Goal: Task Accomplishment & Management: Manage account settings

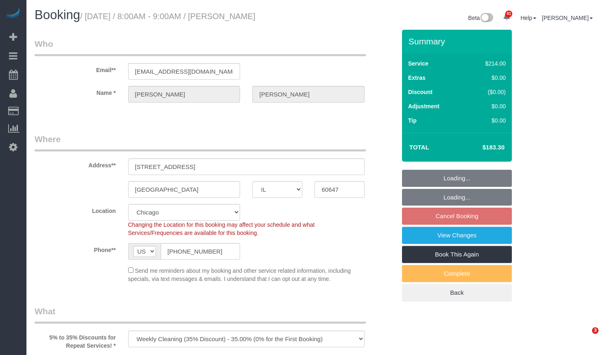
select select "IL"
select select "512"
select select "5"
select select "number:1"
select select "number:58"
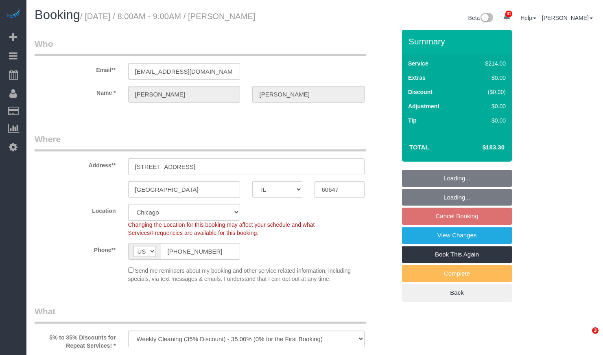
select select "number:139"
select select "number:137"
select select "spot1"
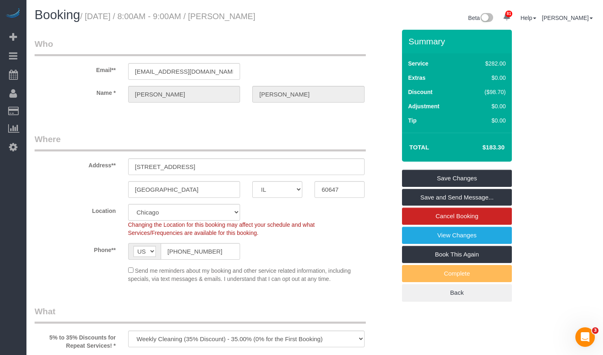
drag, startPoint x: 475, startPoint y: 145, endPoint x: 506, endPoint y: 147, distance: 31.4
click at [506, 147] on td "$183.30" at bounding box center [481, 147] width 53 height 20
copy h4 "$183.30"
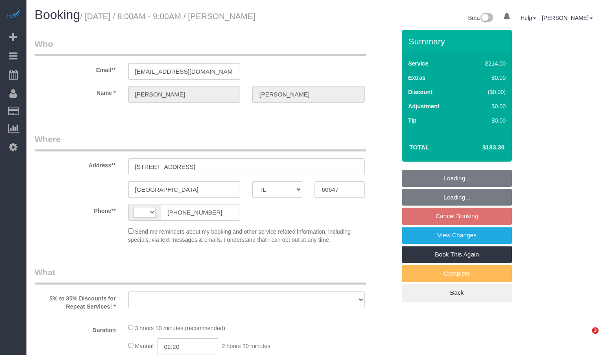
select select "IL"
select select "string:US"
select select "string:fspay-661c904e-53f4-4085-abdf-1f3c744d5fe0"
select select "object:802"
select select "number:1"
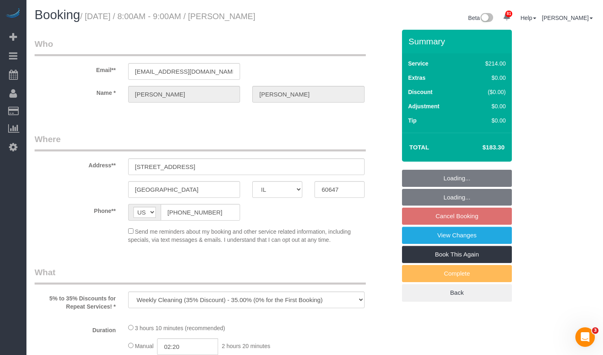
select select "number:58"
select select "number:139"
select select "number:137"
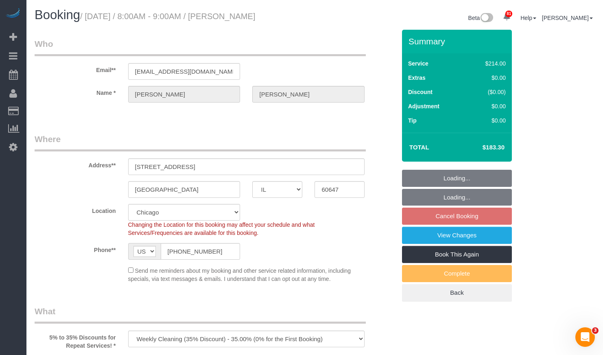
select select "object:1124"
select select "512"
select select "5"
select select "spot1"
select select "5"
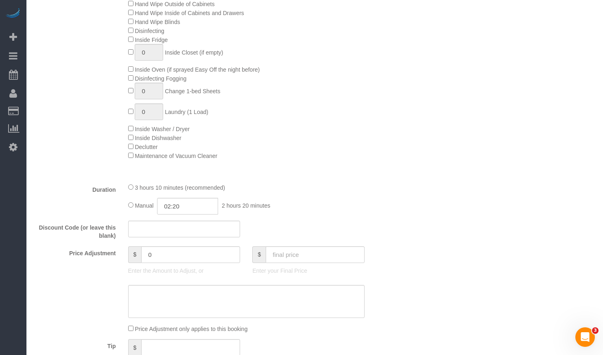
scroll to position [732, 0]
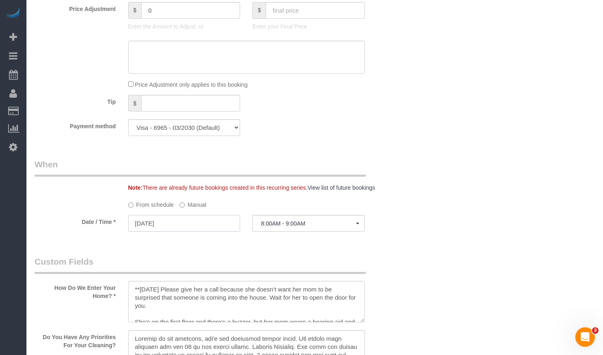
click at [192, 218] on input "09/09/2025" at bounding box center [184, 223] width 112 height 17
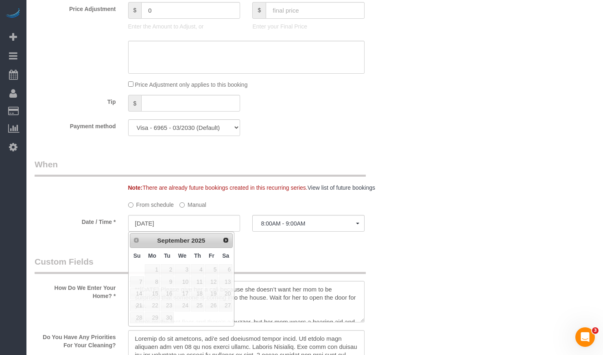
click at [190, 204] on label "Manual" at bounding box center [192, 203] width 27 height 11
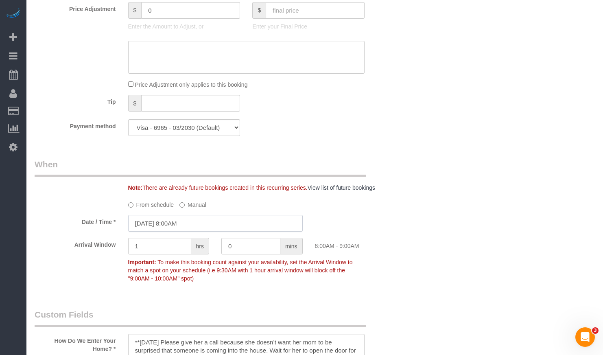
click at [179, 221] on input "09/09/2025 8:00AM" at bounding box center [215, 223] width 174 height 17
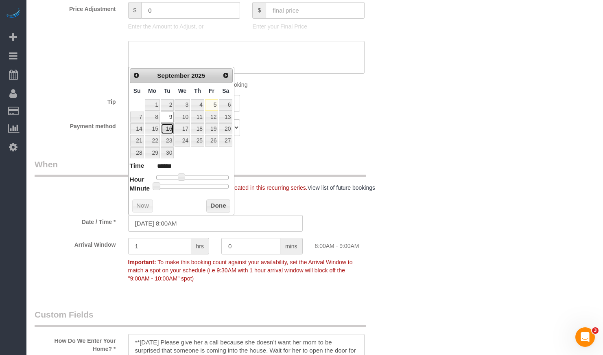
click at [167, 131] on link "16" at bounding box center [167, 128] width 13 height 11
type input "09/16/2025 8:00AM"
click at [222, 205] on button "Done" at bounding box center [218, 205] width 24 height 13
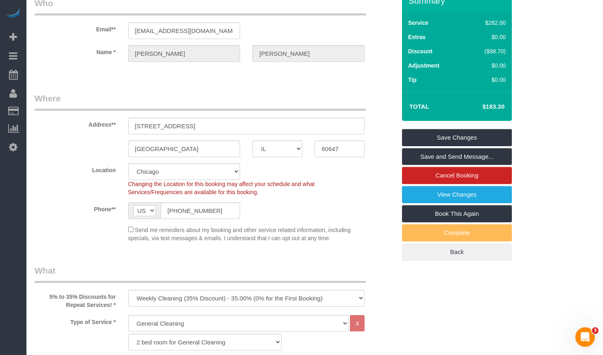
scroll to position [203, 0]
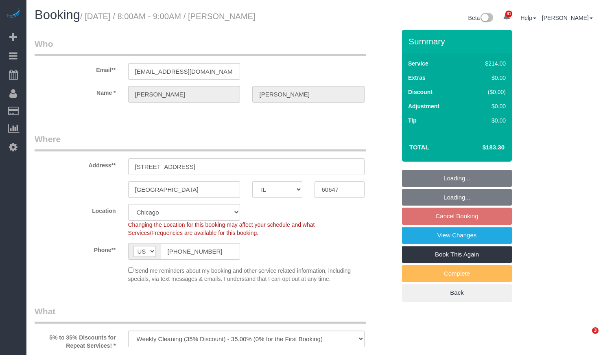
select select "IL"
select select "number:1"
select select "number:58"
select select "number:139"
select select "number:137"
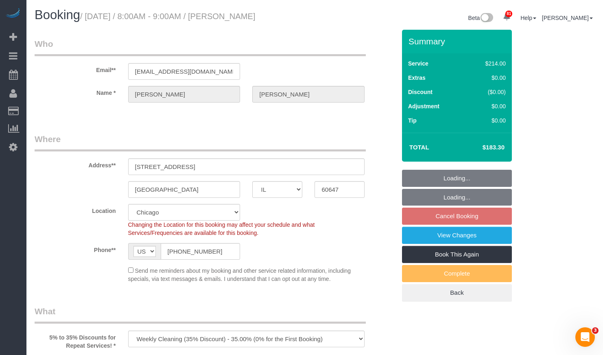
select select "object:1033"
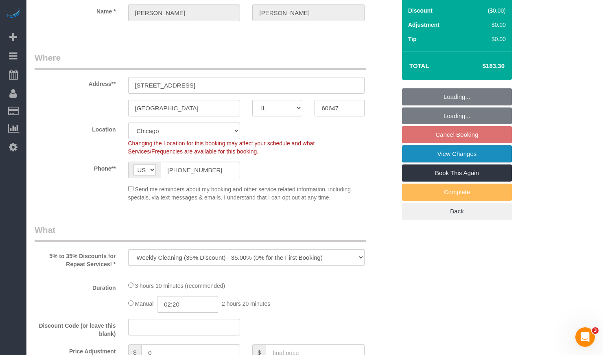
select select "512"
select select "5"
select select "spot1"
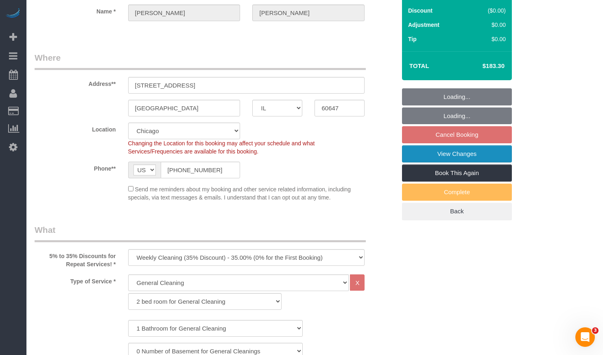
select select "5"
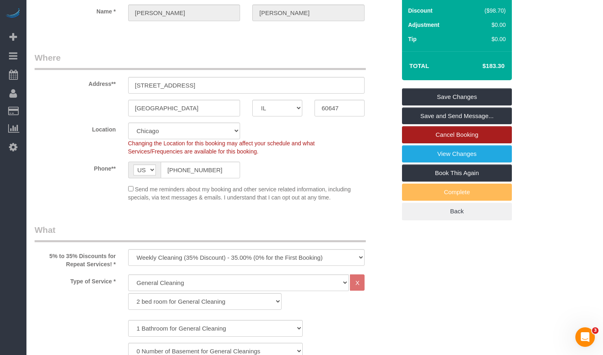
click at [461, 133] on link "Cancel Booking" at bounding box center [457, 134] width 110 height 17
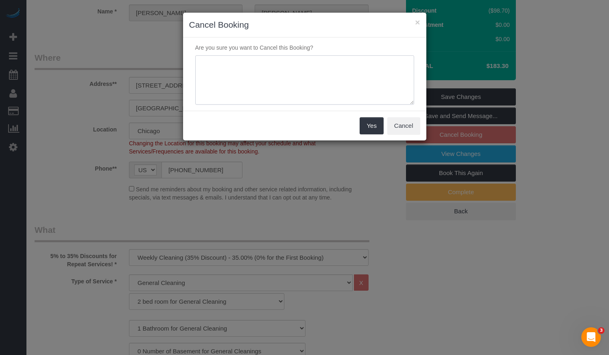
click at [263, 79] on textarea at bounding box center [304, 80] width 219 height 50
paste textarea "Wanted to skip cleaning for this week only, as they are going out of town"
type textarea "Wanted to skip cleaning for this week only, as they are going out of town."
click at [376, 125] on button "Yes" at bounding box center [372, 125] width 24 height 17
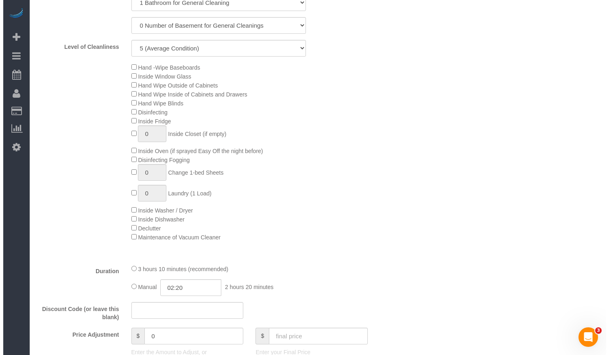
scroll to position [569, 0]
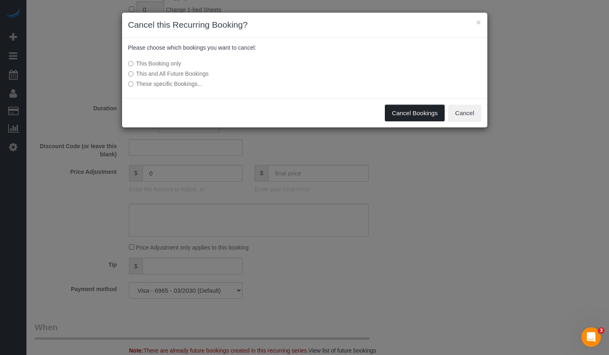
click at [416, 111] on button "Cancel Bookings" at bounding box center [415, 113] width 60 height 17
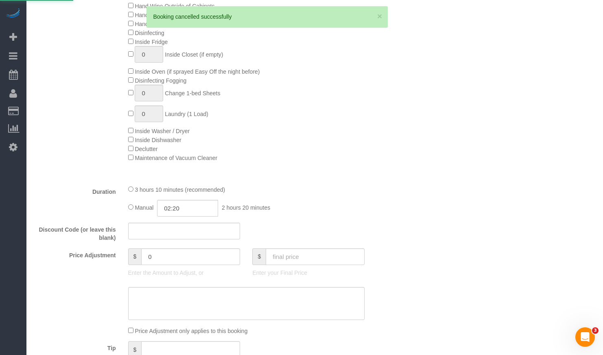
scroll to position [689, 0]
